Goal: Transaction & Acquisition: Purchase product/service

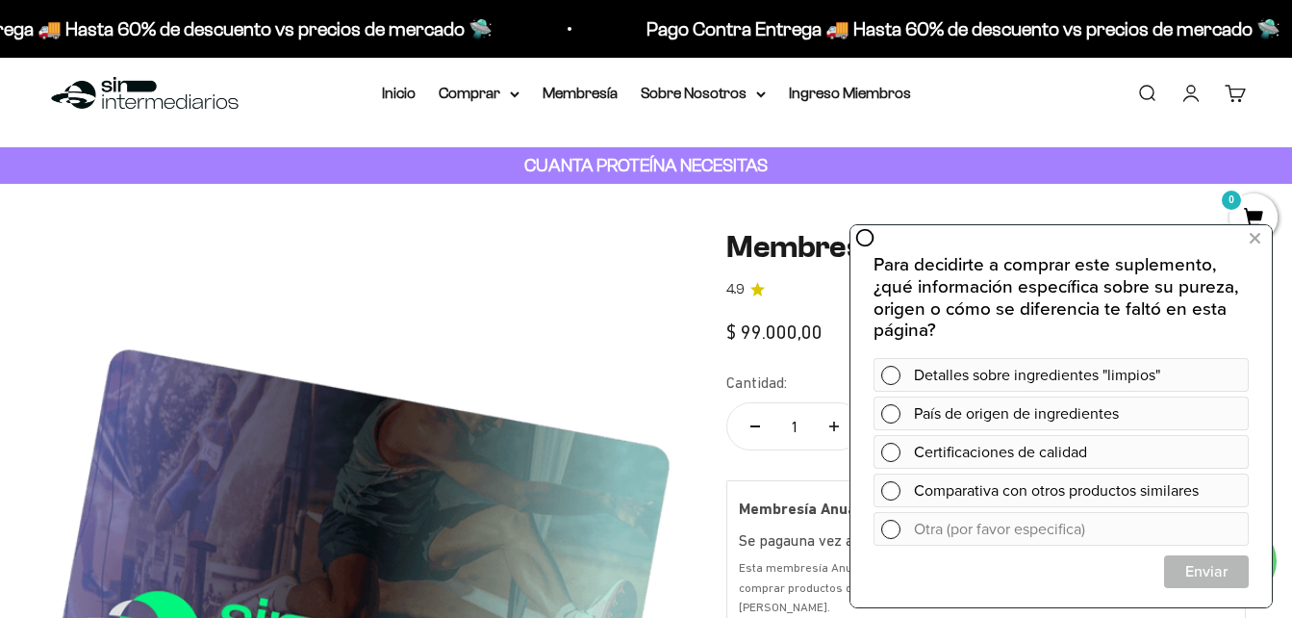
scroll to position [17, 0]
click at [393, 96] on link "Inicio" at bounding box center [399, 93] width 34 height 16
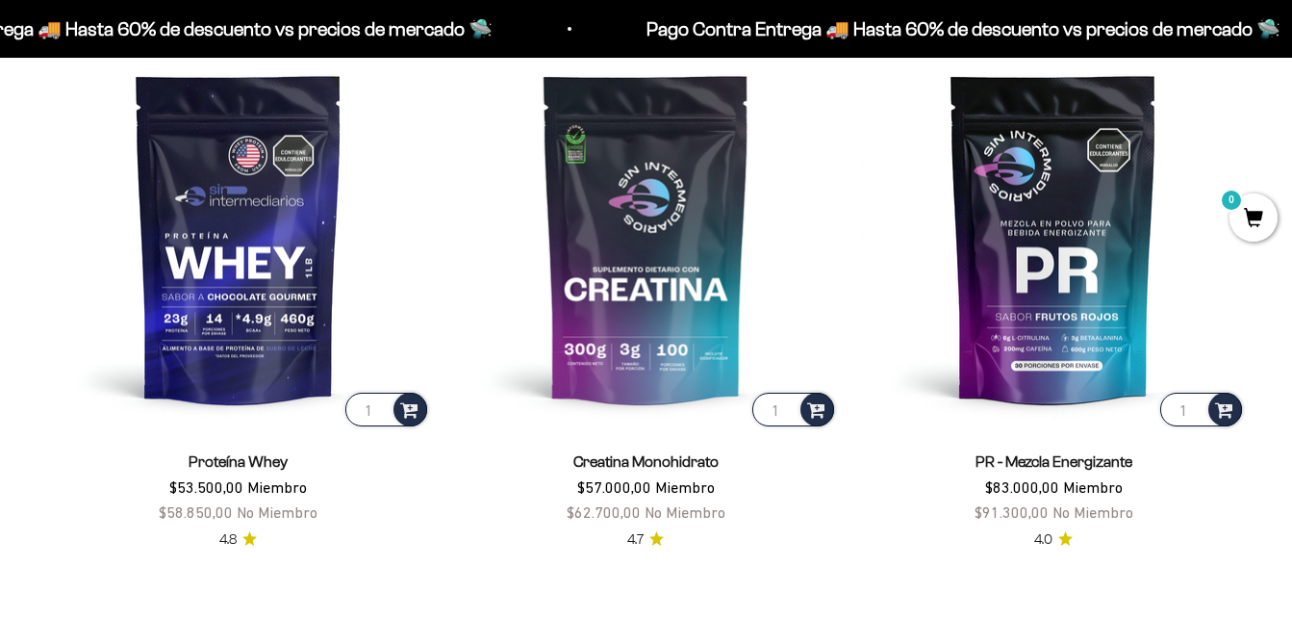
scroll to position [432, 0]
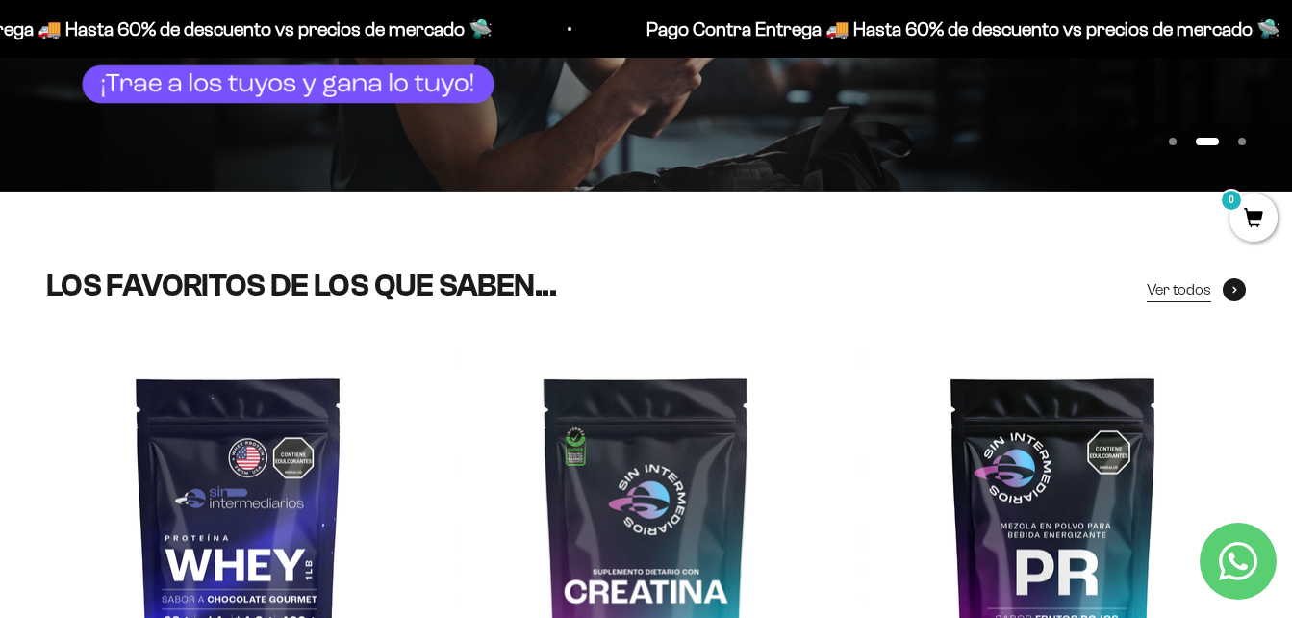
click at [1168, 290] on span "Ver todos" at bounding box center [1179, 289] width 64 height 25
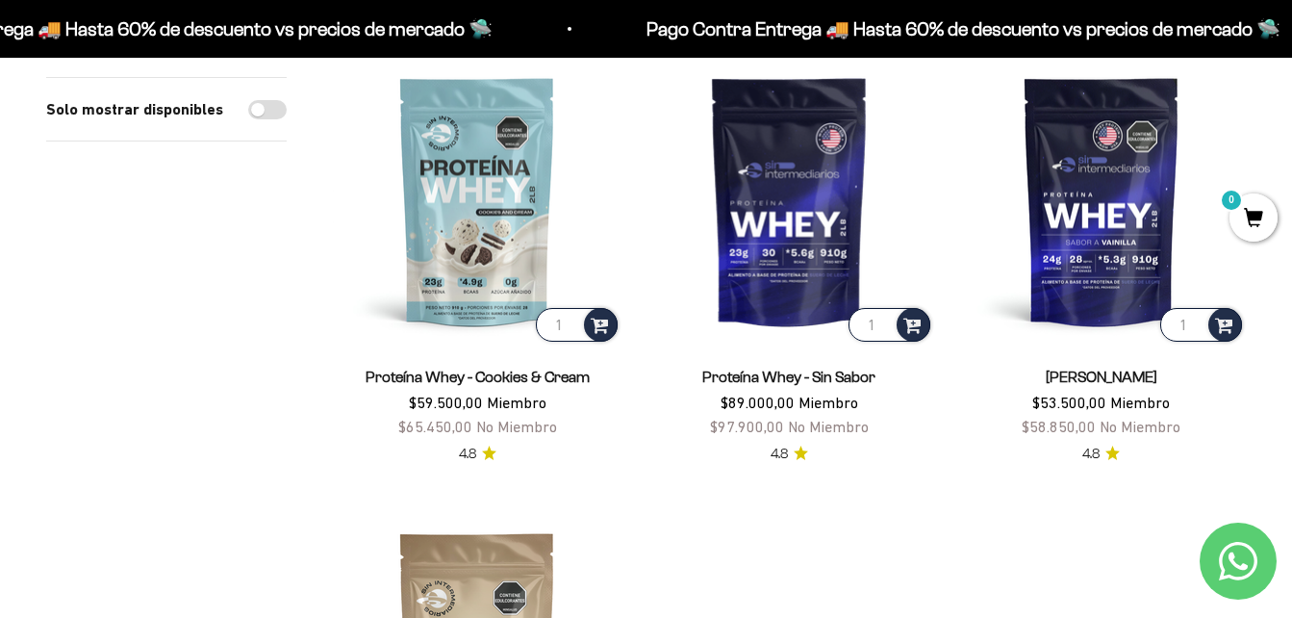
scroll to position [3908, 0]
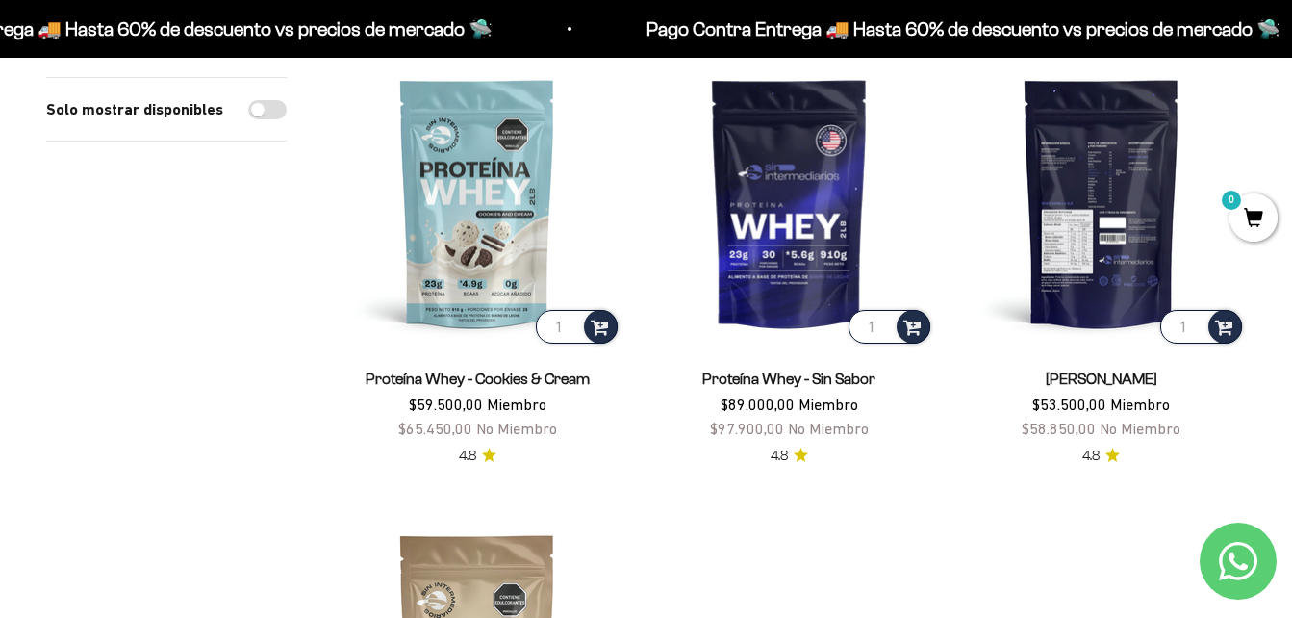
click at [1113, 164] on img at bounding box center [1101, 202] width 289 height 289
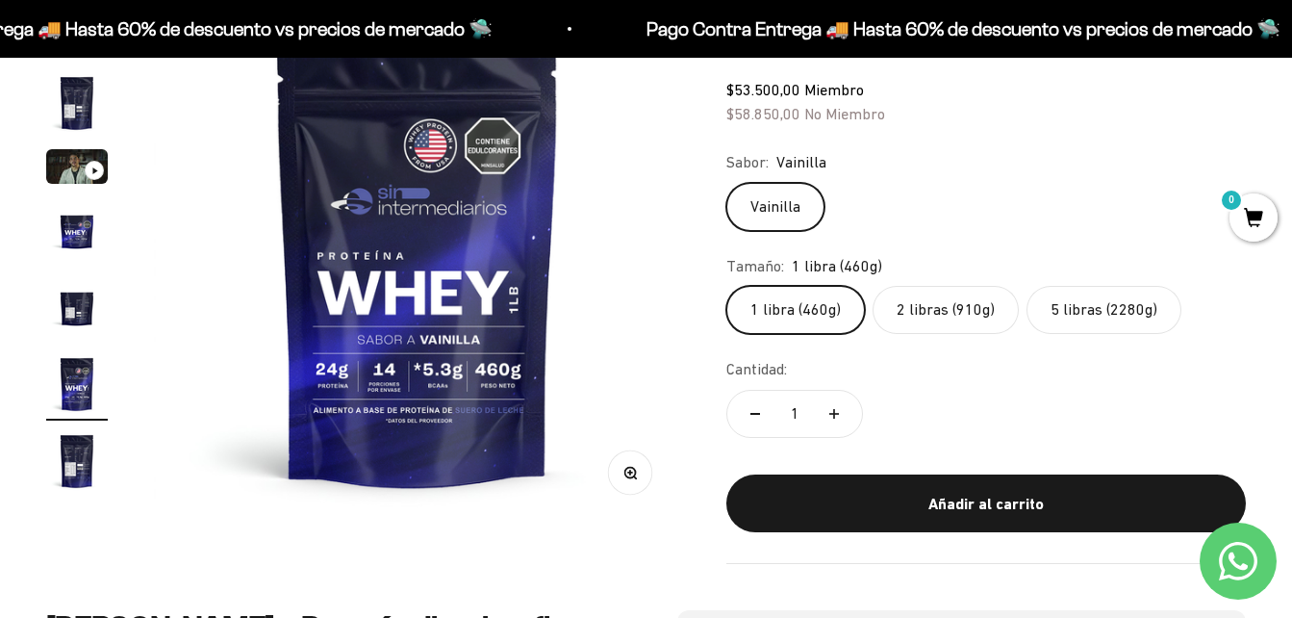
click at [81, 310] on img "Ir al artículo 5" at bounding box center [77, 307] width 62 height 62
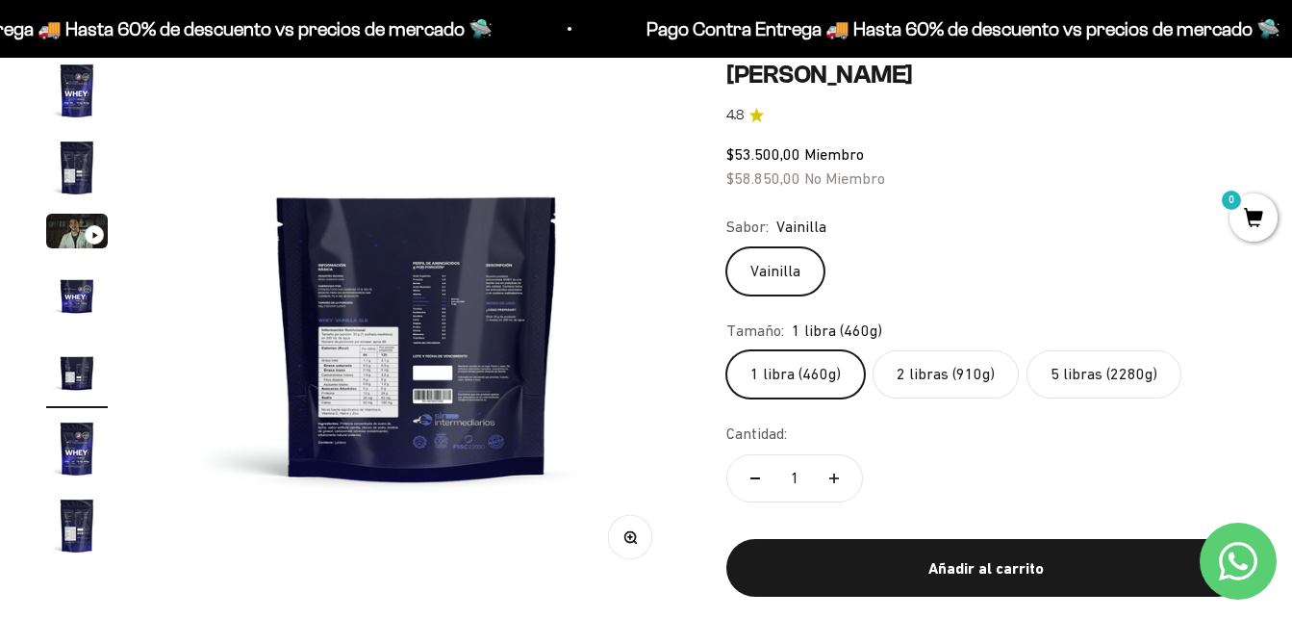
scroll to position [169, 0]
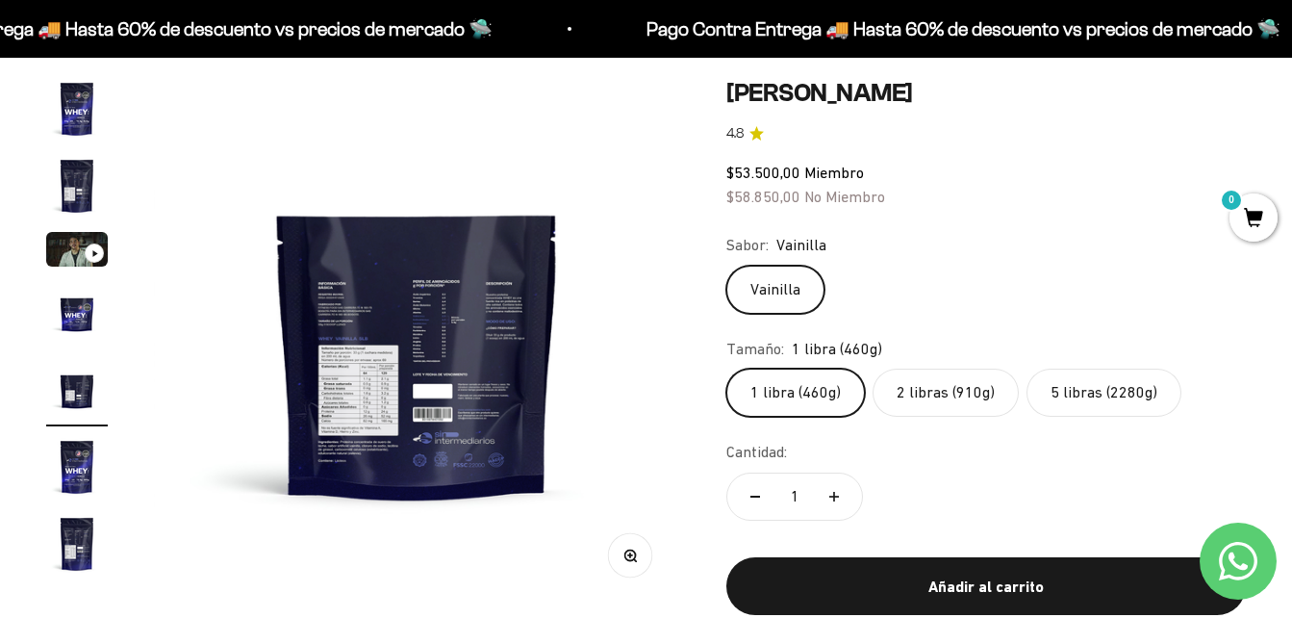
click at [1087, 406] on label "5 libras (2280g)" at bounding box center [1103, 392] width 155 height 48
click at [726, 368] on input "5 libras (2280g)" at bounding box center [725, 367] width 1 height 1
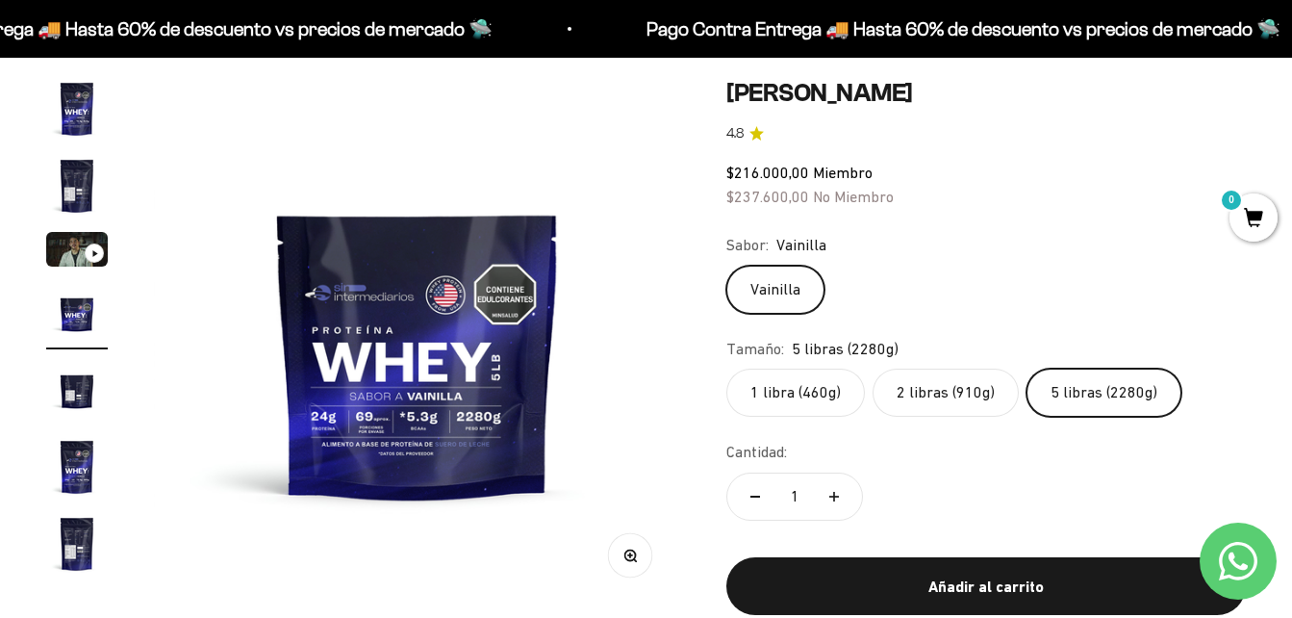
click at [934, 401] on label "2 libras (910g)" at bounding box center [945, 392] width 146 height 48
click at [726, 368] on input "2 libras (910g)" at bounding box center [725, 367] width 1 height 1
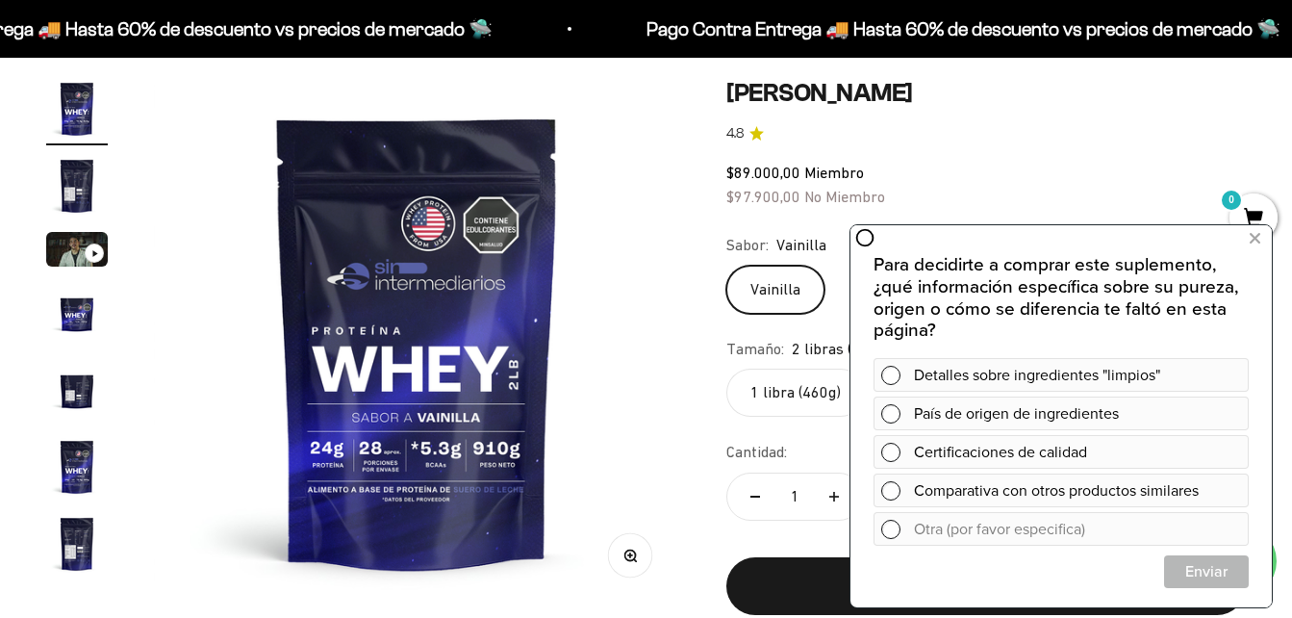
click at [1034, 168] on div "$89.000,00 Miembro $97.900,00 No Miembro" at bounding box center [985, 185] width 519 height 49
click at [1253, 239] on icon at bounding box center [1254, 238] width 11 height 25
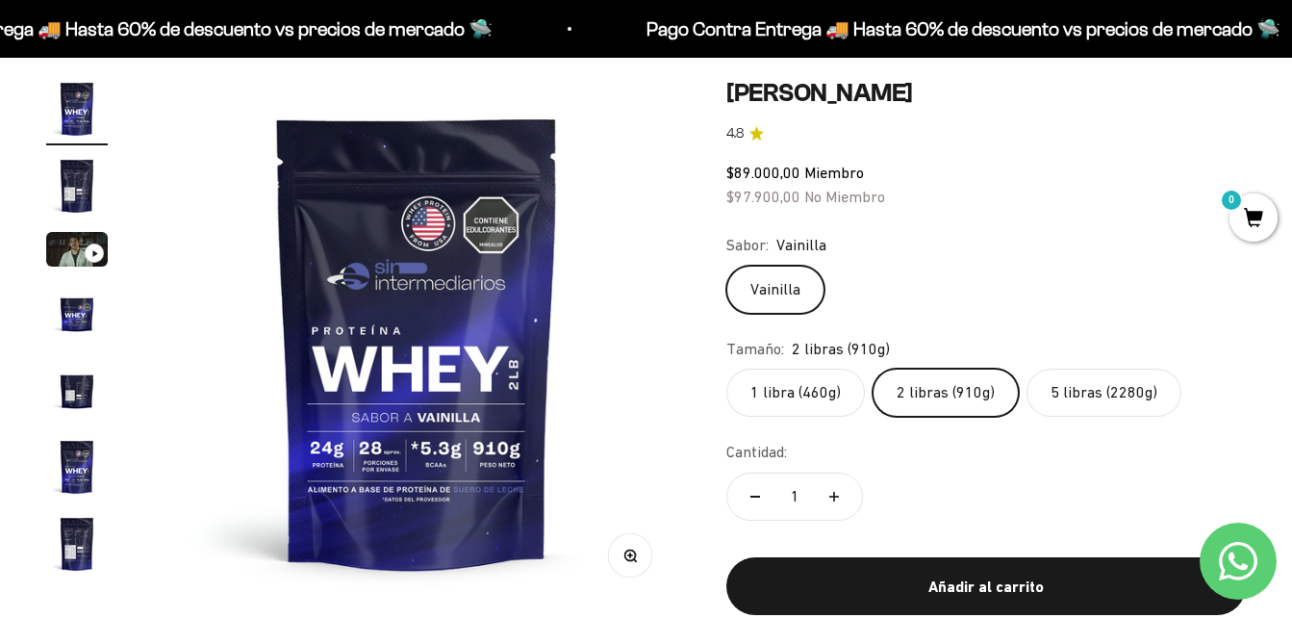
click at [1106, 395] on label "5 libras (2280g)" at bounding box center [1103, 392] width 155 height 48
click at [726, 368] on input "5 libras (2280g)" at bounding box center [725, 367] width 1 height 1
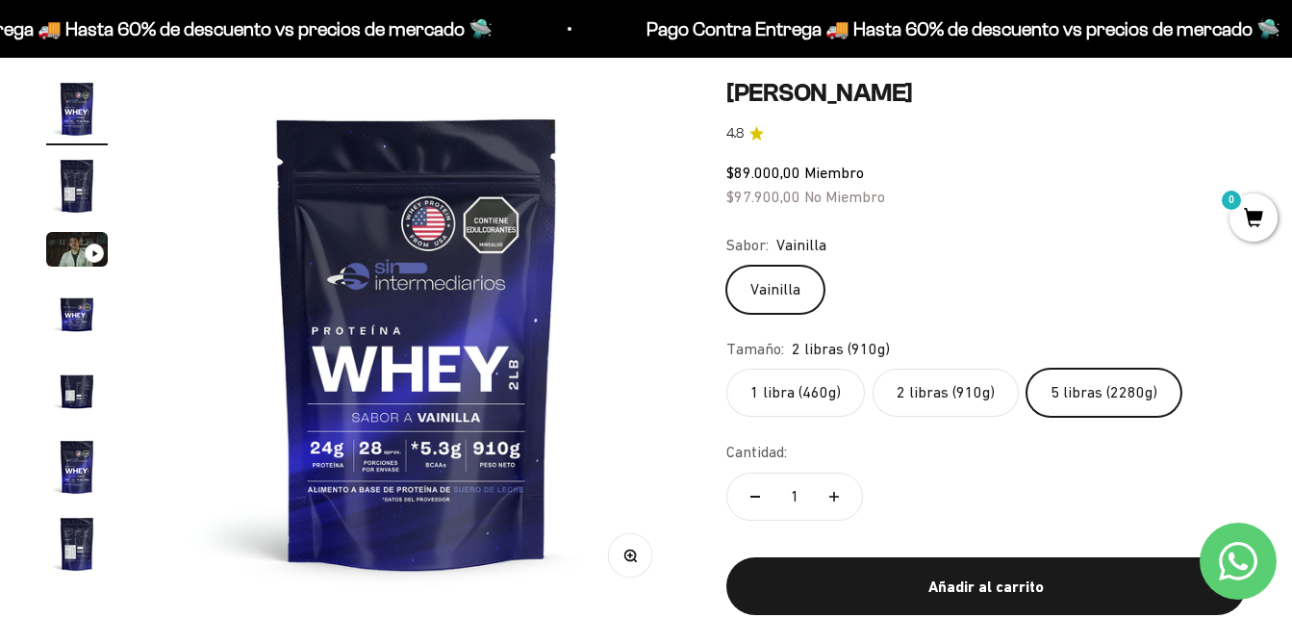
scroll to position [0, 1614]
